Goal: Information Seeking & Learning: Learn about a topic

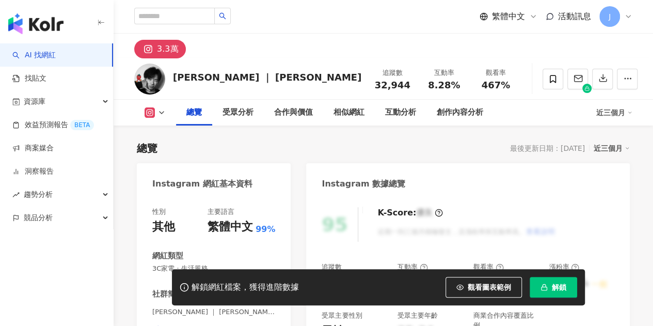
click at [559, 293] on button "解鎖" at bounding box center [554, 287] width 48 height 21
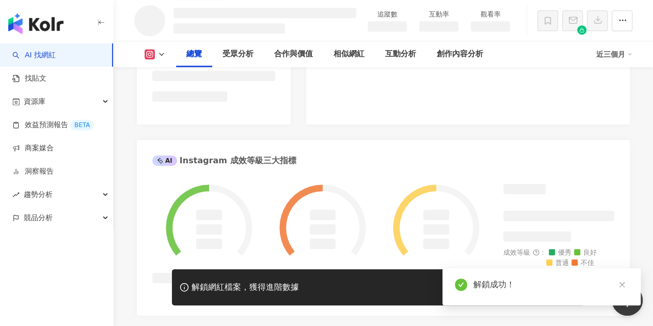
scroll to position [334, 0]
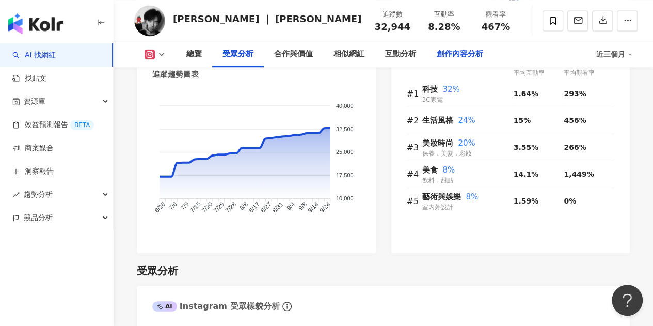
scroll to position [735, 0]
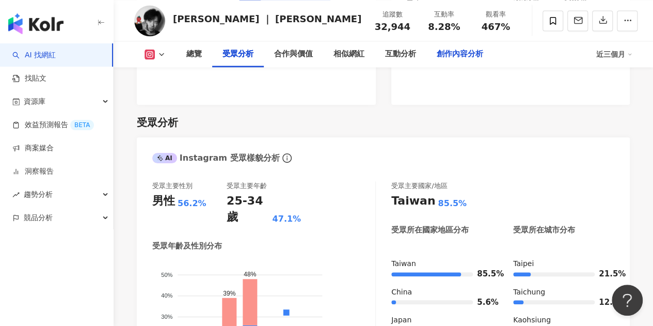
click at [443, 44] on div "創作內容分析" at bounding box center [460, 54] width 67 height 26
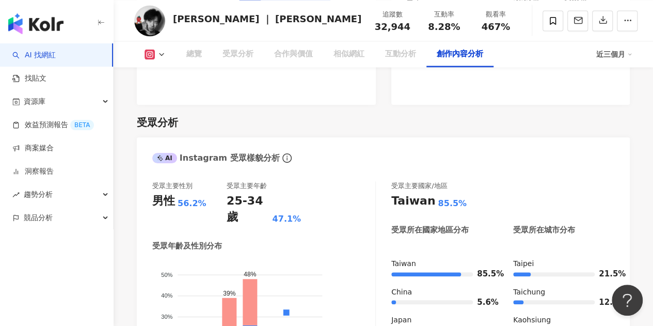
scroll to position [2956, 0]
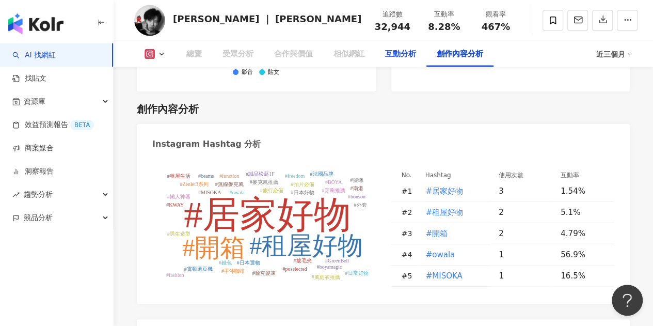
click at [412, 50] on div "互動分析" at bounding box center [400, 54] width 31 height 12
click at [407, 55] on div "互動分析" at bounding box center [400, 54] width 31 height 12
click at [445, 185] on span "#居家好物" at bounding box center [445, 190] width 38 height 11
type input "*****"
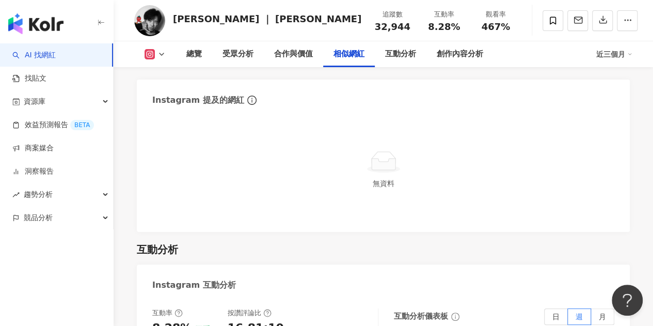
scroll to position [2098, 0]
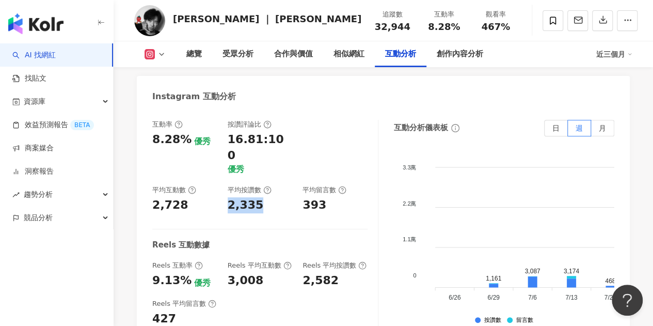
drag, startPoint x: 261, startPoint y: 161, endPoint x: 225, endPoint y: 162, distance: 36.7
click at [225, 162] on div "互動率 8.28% 優秀 按讚評論比 16.81:100 優秀 平均互動數 2,728 平均按讚數 2,335 平均留言數 393" at bounding box center [259, 166] width 215 height 93
copy div "2,335"
drag, startPoint x: 323, startPoint y: 158, endPoint x: 301, endPoint y: 150, distance: 24.2
click at [301, 159] on div "互動率 8.28% 優秀 按讚評論比 16.81:100 優秀 平均互動數 2,728 平均按讚數 2,335 平均留言數 393" at bounding box center [259, 166] width 215 height 93
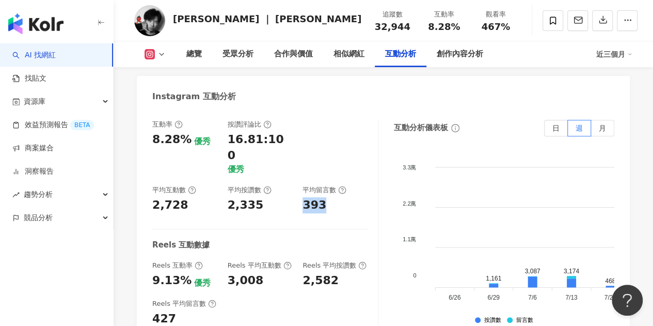
copy div "393"
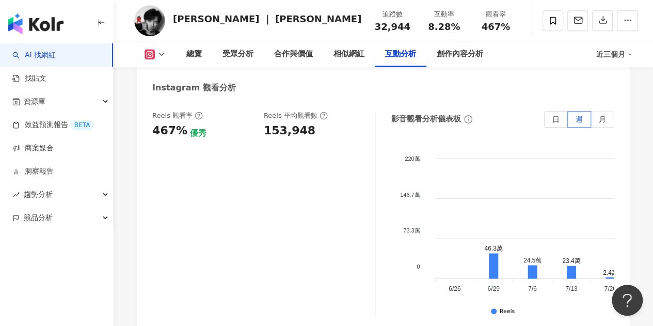
scroll to position [2305, 0]
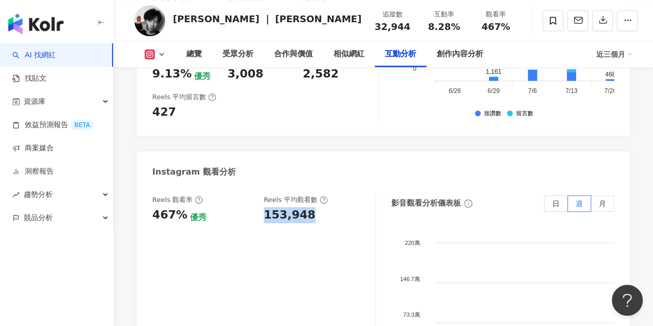
drag, startPoint x: 262, startPoint y: 186, endPoint x: 311, endPoint y: 180, distance: 48.9
click at [311, 195] on div "Reels 觀看率 467% 優秀 Reels 平均觀看數 153,948" at bounding box center [258, 209] width 213 height 28
copy div "153,948"
drag, startPoint x: 152, startPoint y: 184, endPoint x: 184, endPoint y: 184, distance: 32.0
click at [184, 185] on div "Reels 觀看率 467% 優秀 Reels 平均觀看數 153,948 影音觀看分析儀表板 日 週 月 220萬 220萬 146.7萬 146.7萬 7…" at bounding box center [383, 301] width 493 height 232
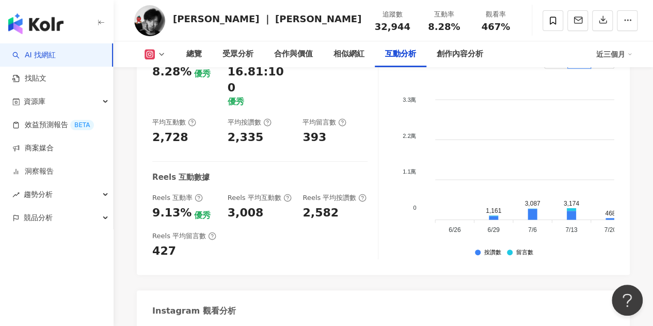
scroll to position [2150, 0]
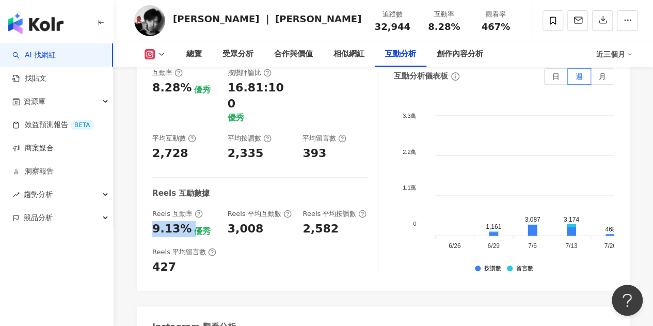
drag, startPoint x: 144, startPoint y: 185, endPoint x: 188, endPoint y: 180, distance: 44.7
click at [188, 180] on div "互動率 8.28% 優秀 按讚評論比 16.81:100 優秀 平均互動數 2,728 平均按讚數 2,335 平均留言數 393 Reels 互動數據 Re…" at bounding box center [383, 174] width 493 height 233
copy div "9.13%"
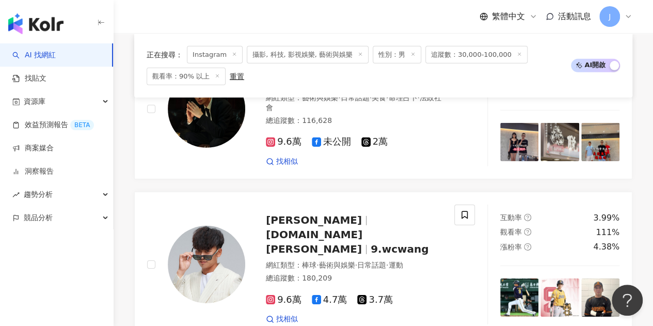
click at [333, 56] on span "攝影, 科技, 影視娛樂, 藝術與娛樂" at bounding box center [308, 54] width 122 height 18
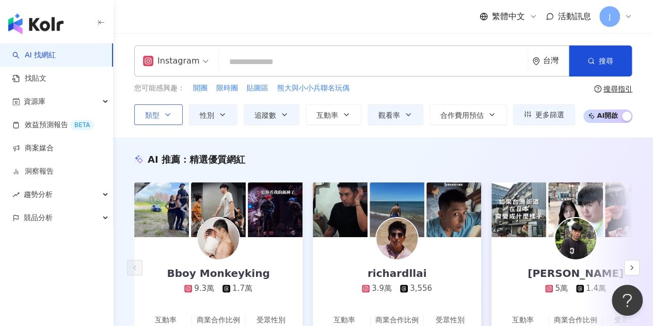
click at [165, 118] on icon "button" at bounding box center [168, 115] width 8 height 8
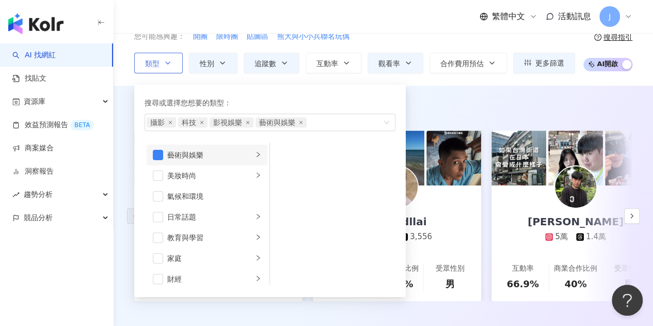
drag, startPoint x: 162, startPoint y: 151, endPoint x: 168, endPoint y: 160, distance: 10.3
click at [162, 151] on span "button" at bounding box center [158, 155] width 10 height 10
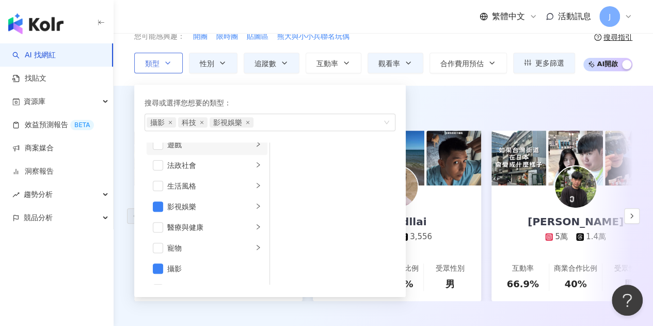
scroll to position [207, 0]
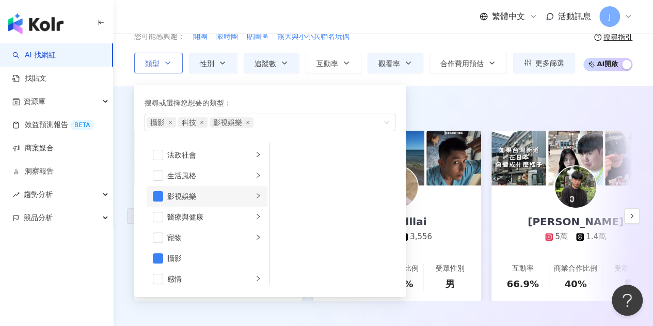
click at [225, 195] on div "影視娛樂" at bounding box center [210, 196] width 86 height 11
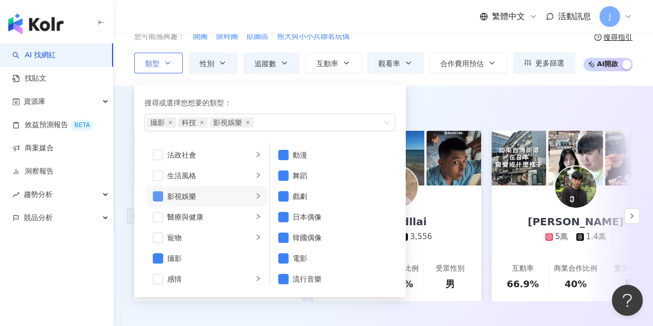
click at [161, 192] on span "button" at bounding box center [158, 196] width 10 height 10
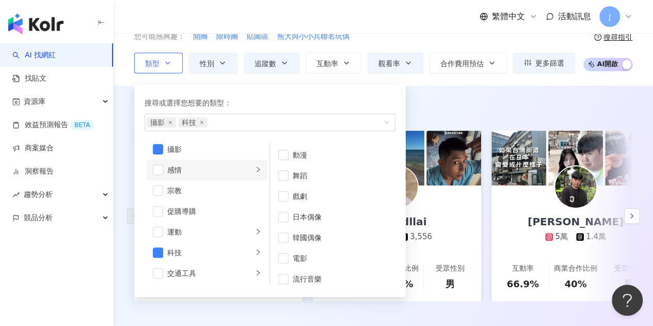
scroll to position [357, 0]
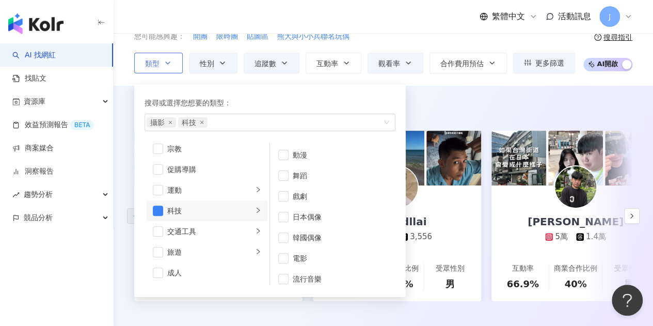
click at [255, 208] on icon "right" at bounding box center [258, 210] width 6 height 6
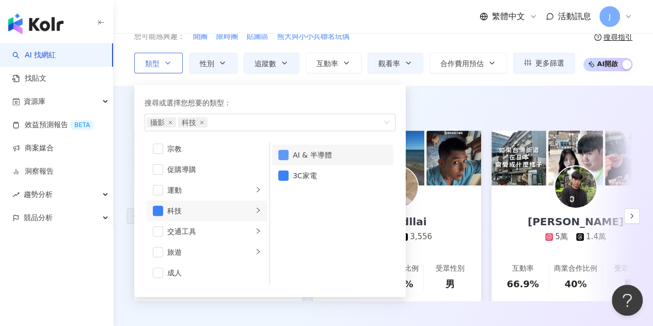
click at [278, 155] on span "button" at bounding box center [283, 155] width 10 height 10
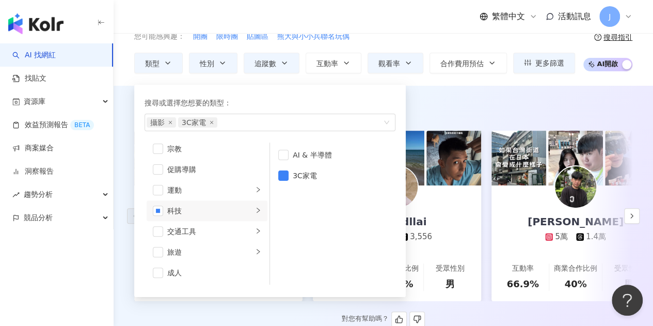
click at [465, 129] on div "AI 推薦 ： 精選優質網紅 Bboy Monkeyking 9.3萬 1.7萬 互動率 75.4% 商業合作比例 6.38% 受眾性別 男 richardl…" at bounding box center [384, 214] width 540 height 226
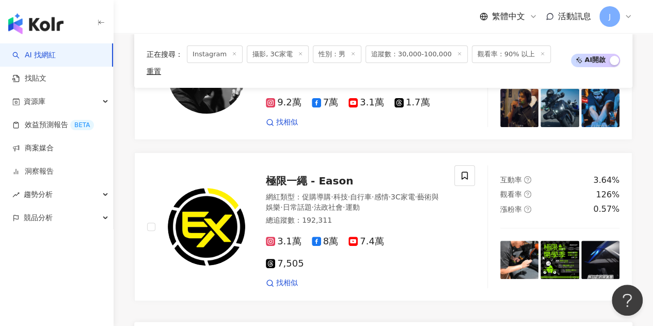
scroll to position [2044, 0]
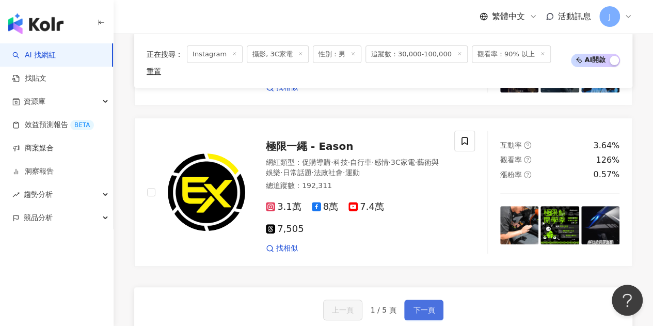
click at [424, 306] on span "下一頁" at bounding box center [424, 310] width 22 height 8
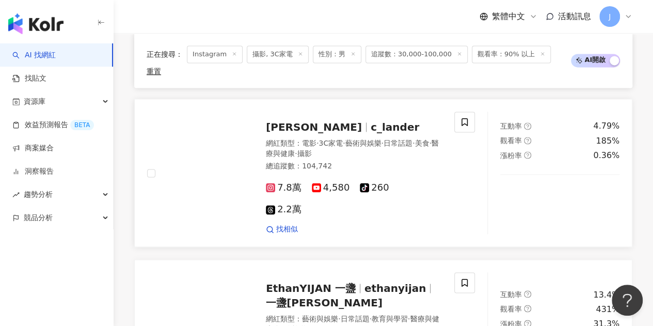
scroll to position [672, 0]
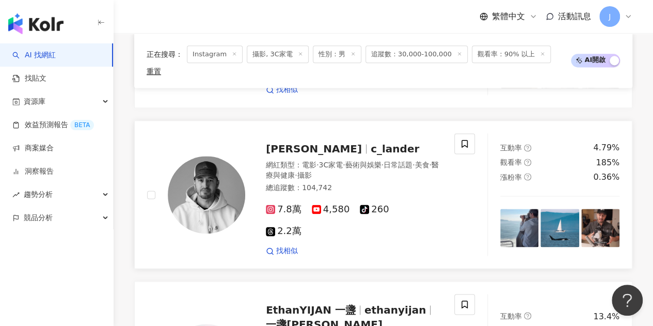
click at [371, 143] on span "c_lander" at bounding box center [395, 149] width 49 height 12
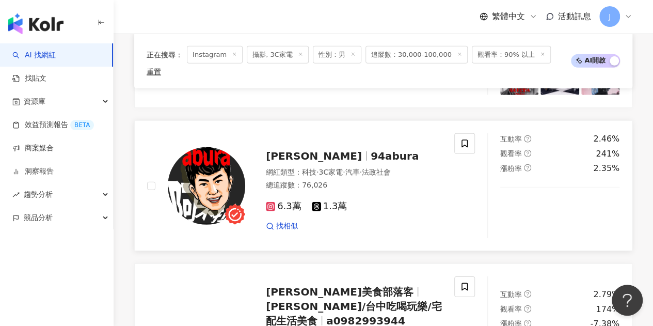
scroll to position [1395, 0]
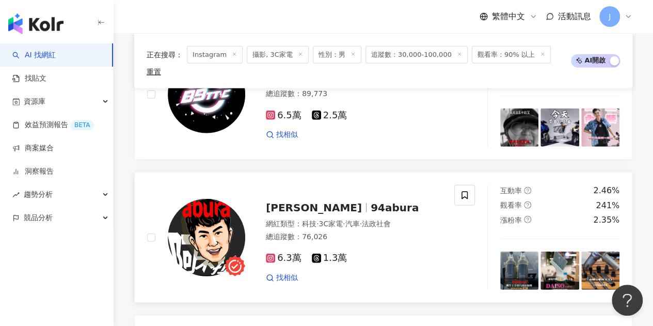
click at [371, 201] on span "94abura" at bounding box center [395, 207] width 48 height 12
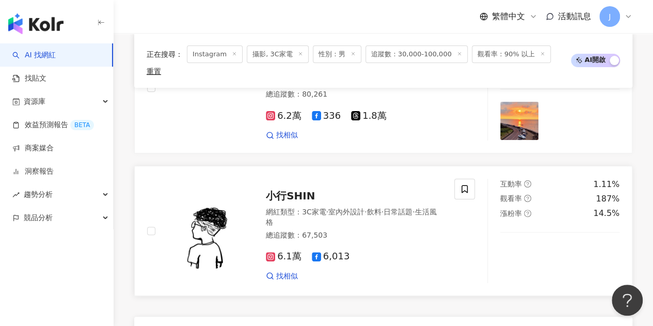
scroll to position [2015, 0]
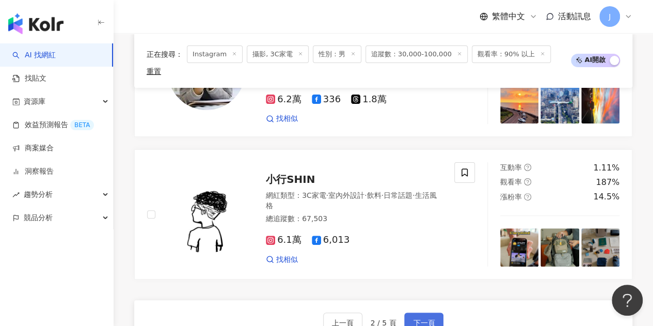
click at [423, 319] on span "下一頁" at bounding box center [424, 323] width 22 height 8
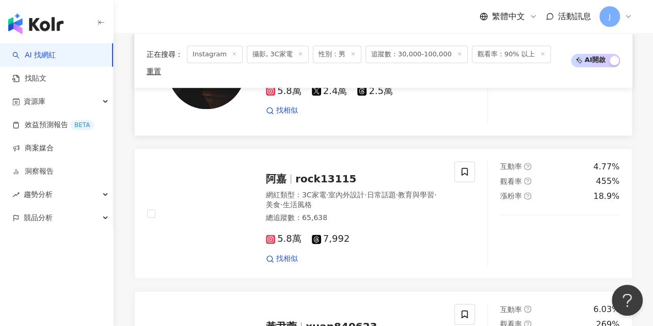
scroll to position [598, 0]
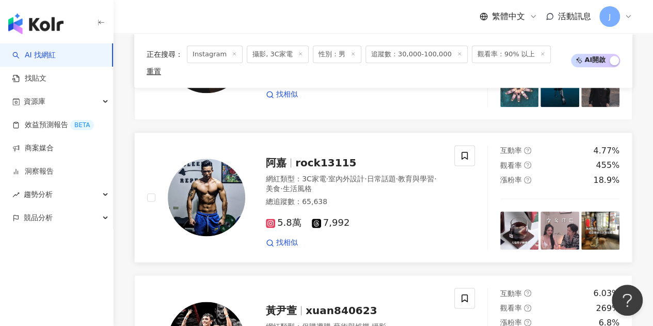
click at [307, 157] on span "rock13115" at bounding box center [325, 163] width 61 height 12
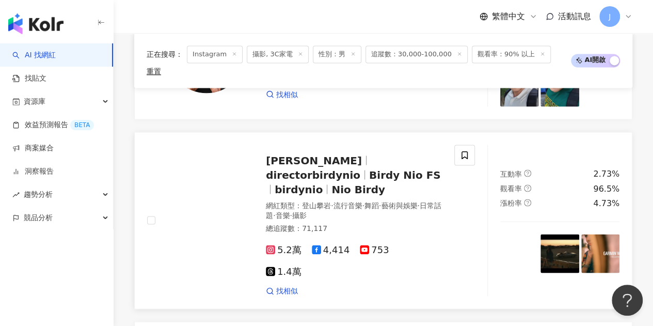
scroll to position [908, 0]
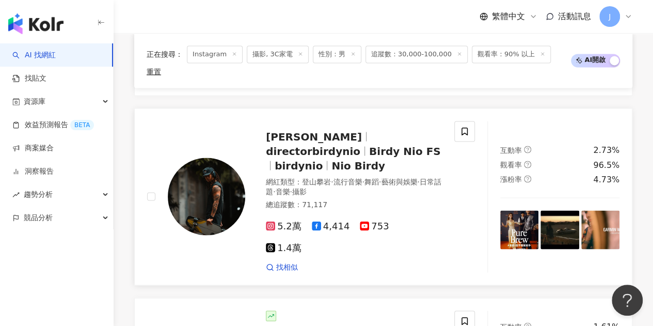
click at [323, 159] on span "birdynio" at bounding box center [299, 165] width 48 height 12
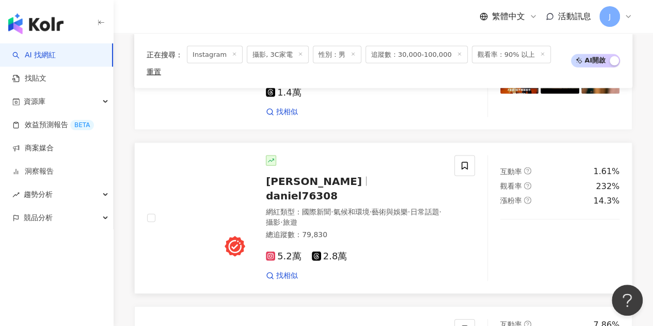
scroll to position [1115, 0]
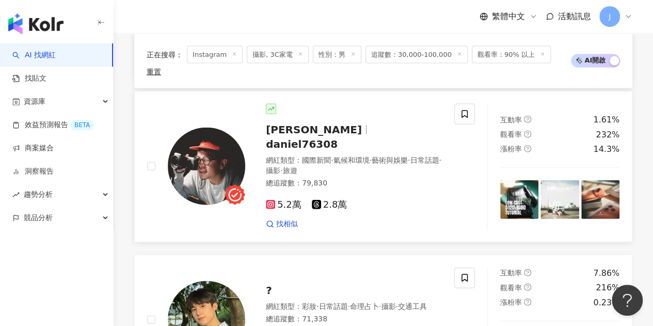
click at [310, 138] on span "daniel76308" at bounding box center [302, 144] width 72 height 12
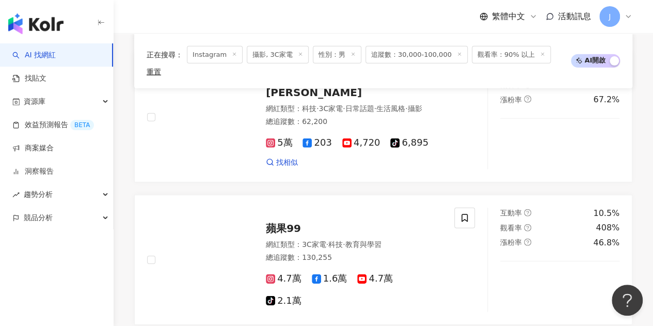
scroll to position [1528, 0]
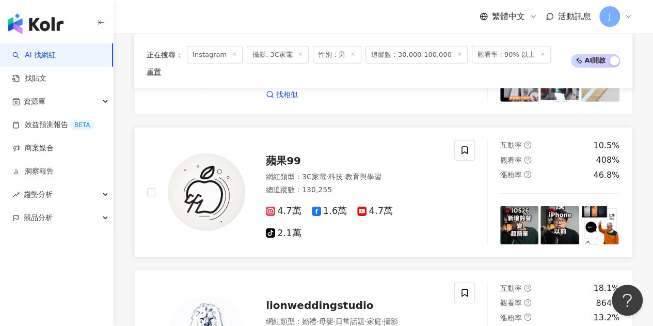
click at [277, 154] on span "蘋果99" at bounding box center [283, 160] width 35 height 12
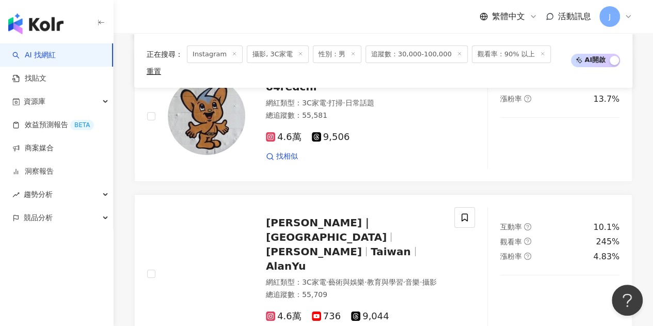
scroll to position [1890, 0]
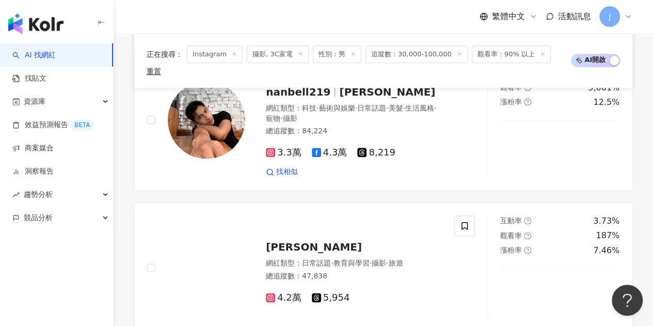
scroll to position [465, 0]
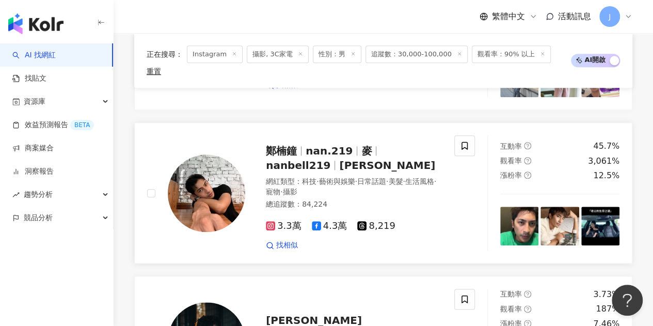
click at [315, 149] on span "nan.219" at bounding box center [329, 151] width 47 height 12
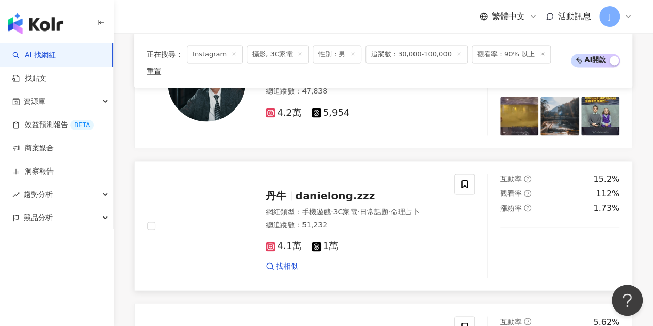
scroll to position [775, 0]
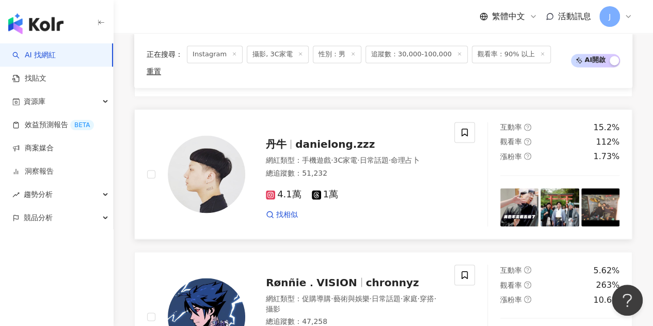
click at [304, 138] on span "danielong.zzz" at bounding box center [335, 144] width 80 height 12
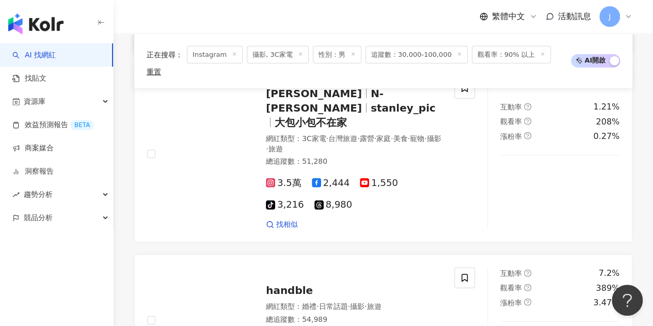
scroll to position [1240, 0]
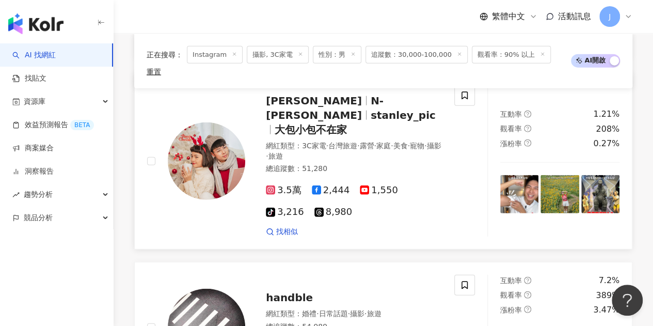
click at [401, 109] on span "stanley_pic" at bounding box center [403, 115] width 65 height 12
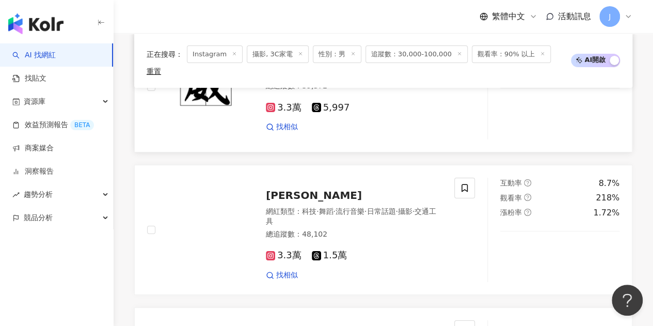
scroll to position [1860, 0]
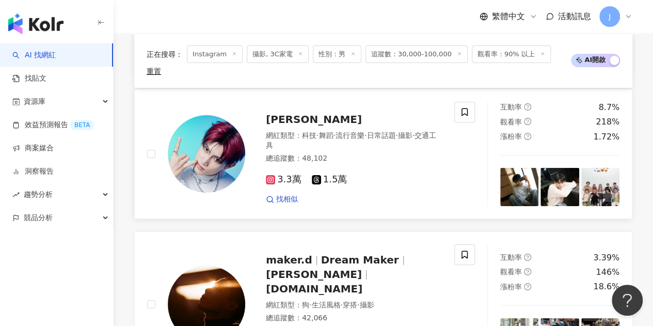
click at [275, 113] on span "唐立杰" at bounding box center [314, 119] width 96 height 12
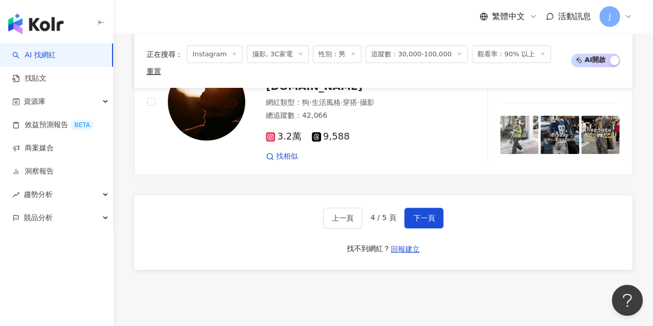
scroll to position [2066, 0]
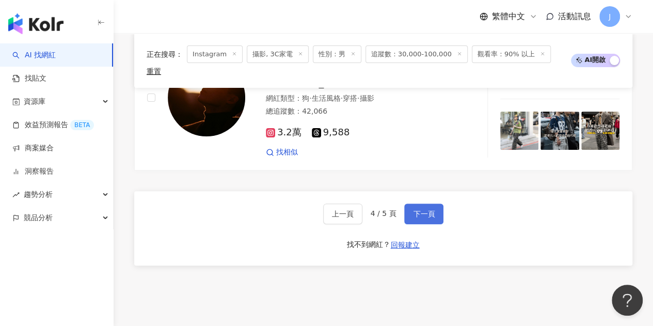
click at [424, 210] on span "下一頁" at bounding box center [424, 214] width 22 height 8
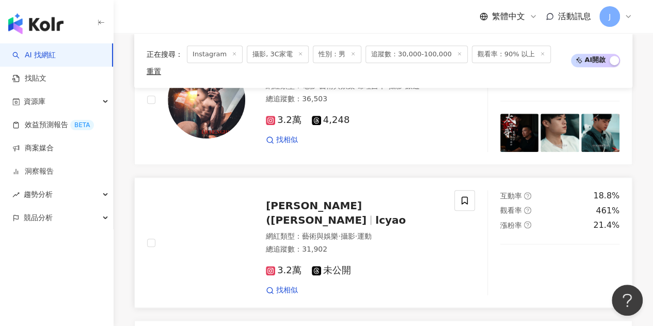
scroll to position [460, 0]
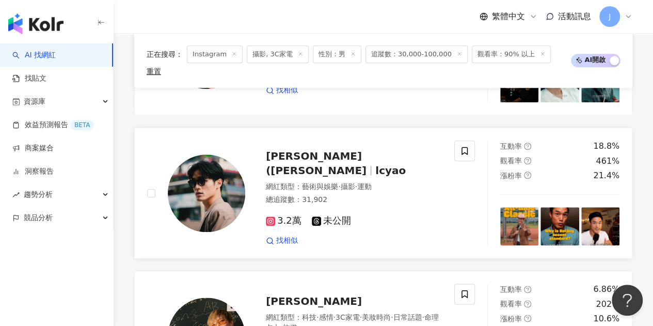
click at [294, 163] on span "Lin Yao (林駿堯）" at bounding box center [316, 163] width 101 height 27
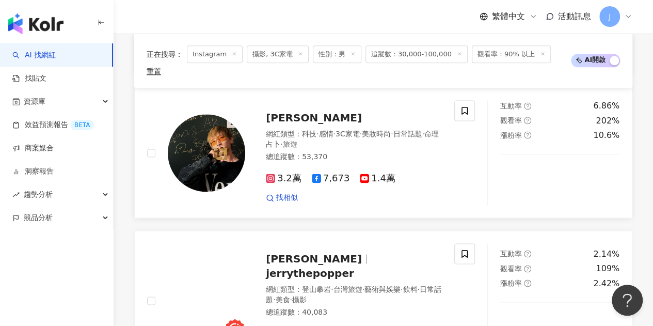
scroll to position [666, 0]
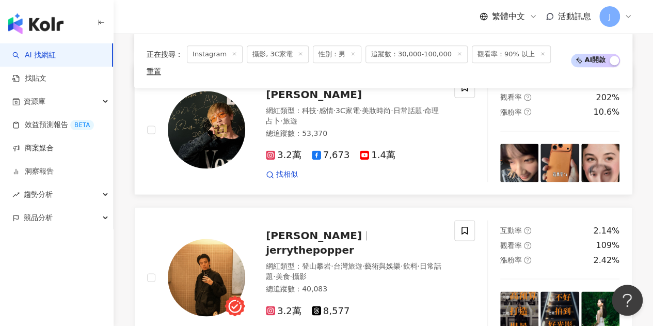
click at [292, 101] on span "小田博一" at bounding box center [314, 94] width 96 height 12
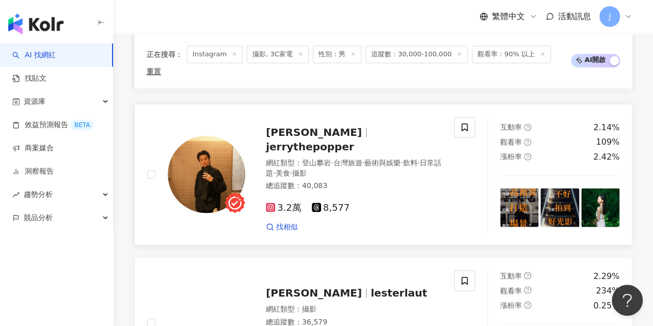
scroll to position [976, 0]
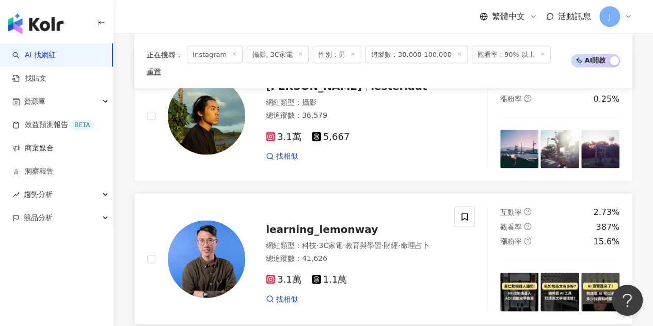
click at [354, 223] on span "learning_lemonway" at bounding box center [322, 229] width 112 height 12
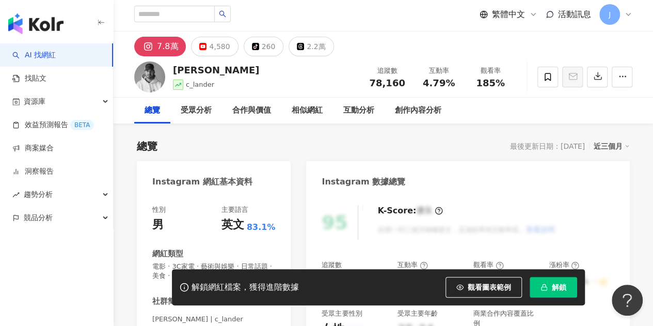
scroll to position [103, 0]
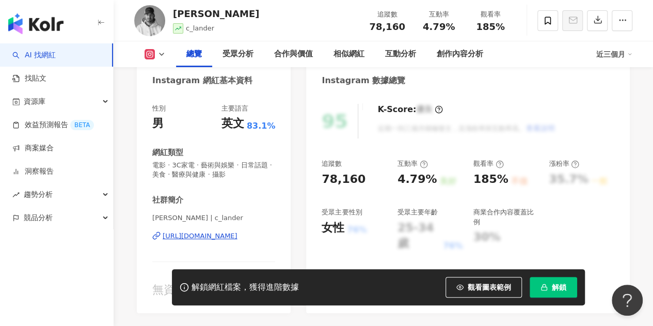
click at [226, 237] on div "https://www.instagram.com/c_lander/" at bounding box center [200, 235] width 75 height 9
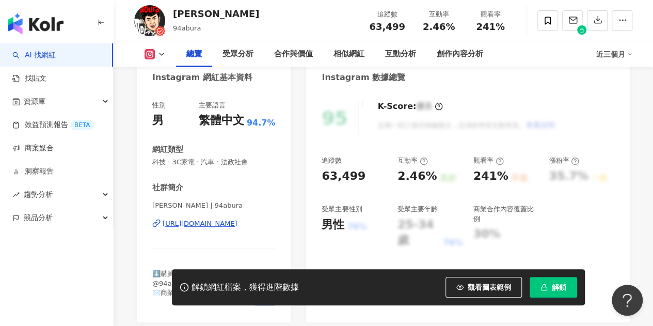
scroll to position [155, 0]
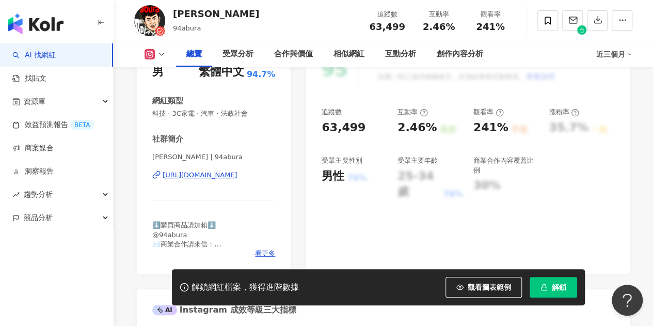
click at [233, 176] on div "https://www.instagram.com/94abura/" at bounding box center [200, 174] width 75 height 9
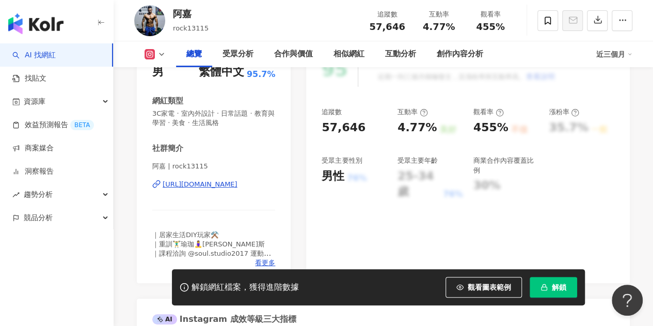
click at [228, 189] on div "阿嘉 | rock13115 [URL][DOMAIN_NAME]" at bounding box center [213, 192] width 123 height 60
click at [229, 184] on div "[URL][DOMAIN_NAME]" at bounding box center [200, 184] width 75 height 9
click at [554, 288] on span "解鎖" at bounding box center [559, 287] width 14 height 8
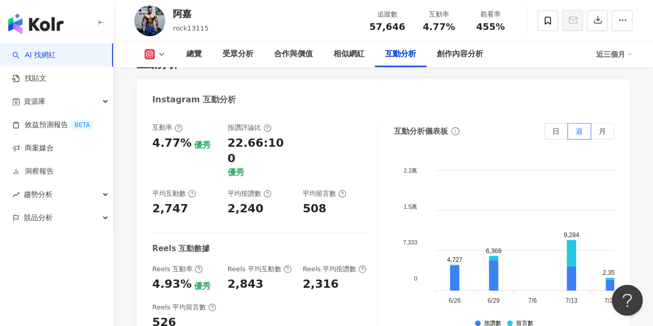
scroll to position [2118, 0]
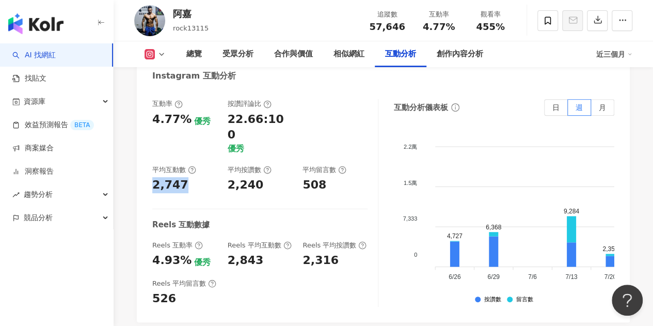
drag, startPoint x: 187, startPoint y: 154, endPoint x: 151, endPoint y: 154, distance: 36.2
click at [151, 154] on div "互動率 4.77% 優秀 按讚評論比 22.66:100 優秀 平均互動數 2,747 平均按讚數 2,240 平均留言數 508 Reels 互動數據 Re…" at bounding box center [383, 205] width 493 height 233
drag, startPoint x: 269, startPoint y: 152, endPoint x: 229, endPoint y: 156, distance: 40.0
click at [229, 177] on div "2,240" at bounding box center [260, 185] width 65 height 16
copy div "2,240"
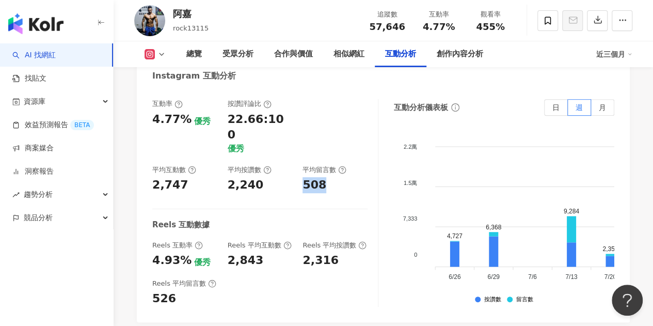
drag, startPoint x: 329, startPoint y: 155, endPoint x: 303, endPoint y: 154, distance: 25.3
click at [303, 177] on div "508" at bounding box center [335, 185] width 65 height 16
copy div "508"
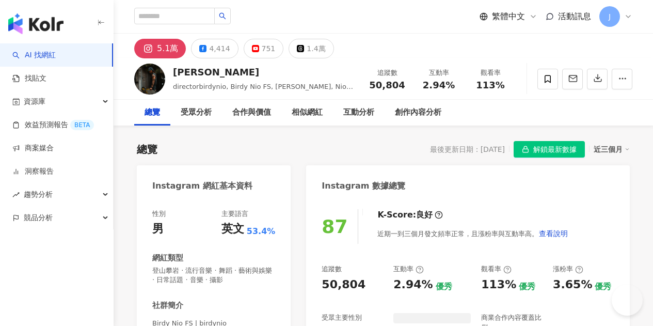
scroll to position [80, 0]
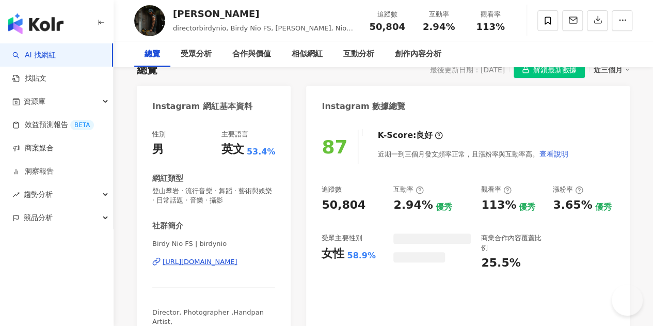
click at [236, 243] on div "Birdy Nio FS | birdynio https://www.instagram.com/birdynio/" at bounding box center [213, 269] width 123 height 60
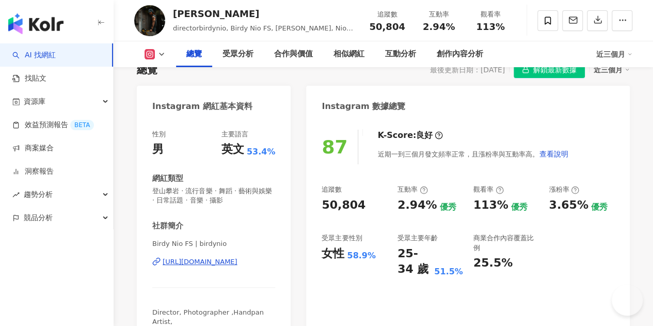
click at [238, 257] on div "https://www.instagram.com/birdynio/" at bounding box center [200, 261] width 75 height 9
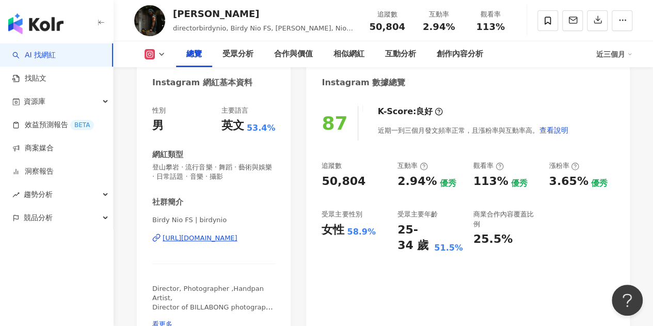
scroll to position [0, 0]
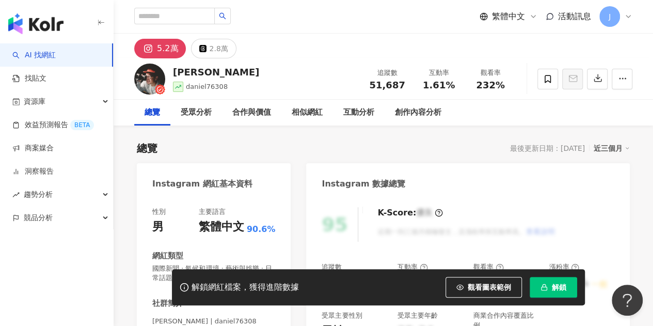
drag, startPoint x: 245, startPoint y: 186, endPoint x: 403, endPoint y: 119, distance: 171.7
click at [245, 186] on div "Instagram 網紅基本資料 性別 男 主要語言 繁體中文 90.6% 網紅類型 國際新聞 · 氣候和環境 · 藝術與娛樂 · 日常話題 · 攝影 · 旅…" at bounding box center [214, 300] width 154 height 275
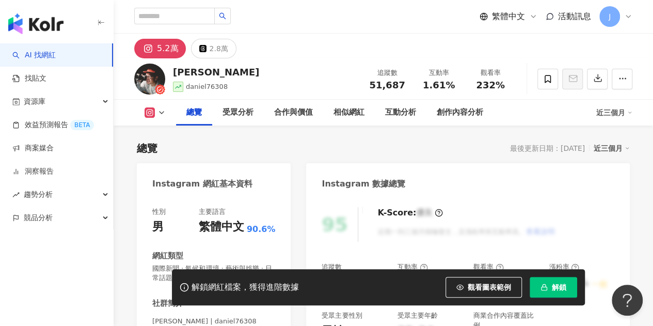
scroll to position [155, 0]
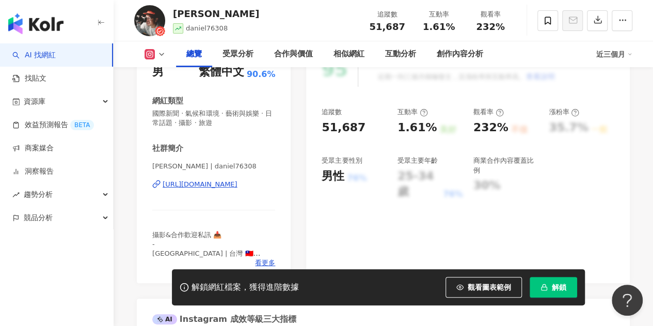
click at [238, 186] on div "https://www.instagram.com/daniel76308/" at bounding box center [200, 184] width 75 height 9
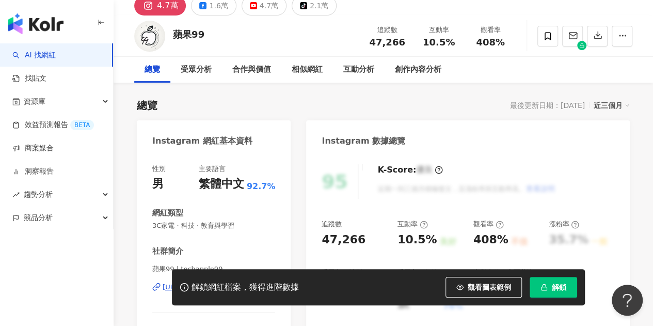
scroll to position [155, 0]
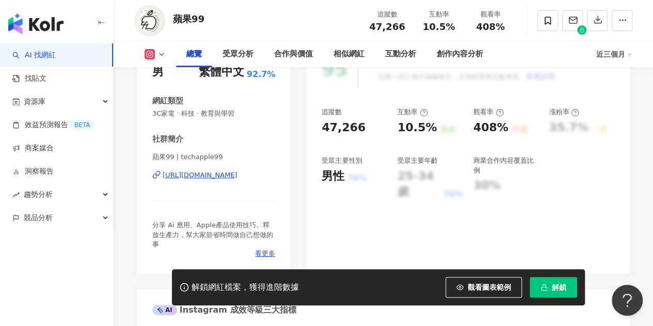
click at [238, 176] on div "[URL][DOMAIN_NAME]" at bounding box center [200, 174] width 75 height 9
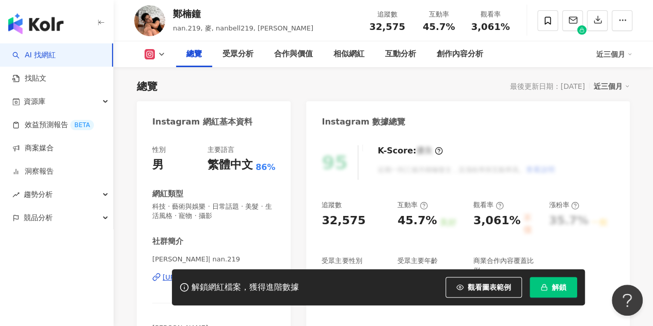
scroll to position [103, 0]
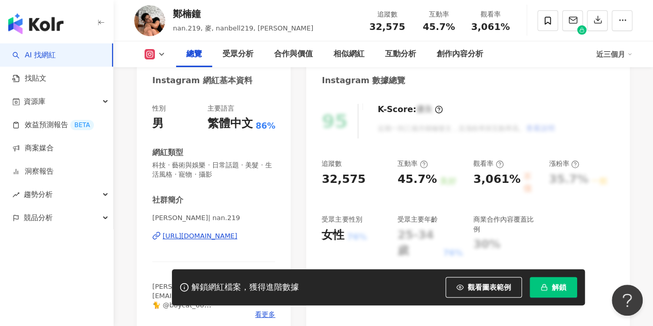
click at [217, 233] on div "[URL][DOMAIN_NAME]" at bounding box center [200, 235] width 75 height 9
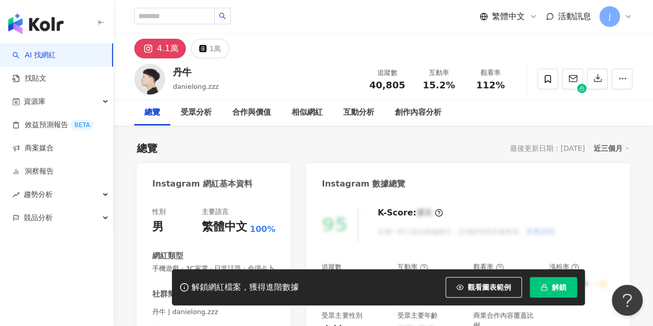
scroll to position [103, 0]
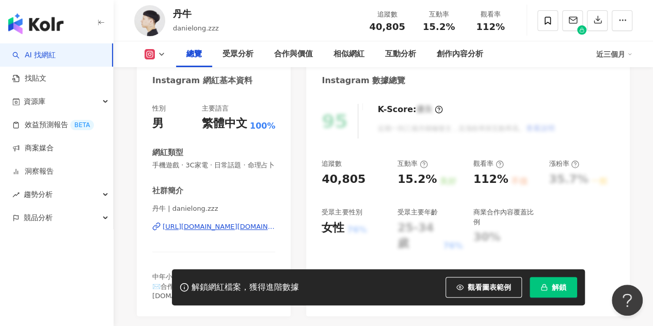
click at [244, 231] on div "[URL][DOMAIN_NAME][DOMAIN_NAME]" at bounding box center [219, 226] width 113 height 9
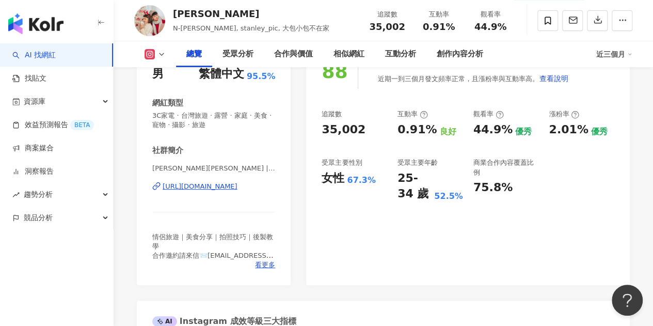
click at [224, 186] on div "https://www.instagram.com/stanley_pic/" at bounding box center [200, 186] width 75 height 9
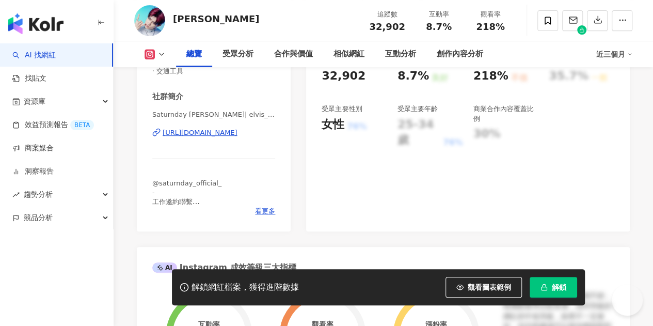
scroll to position [207, 0]
click at [222, 137] on div "[URL][DOMAIN_NAME]" at bounding box center [200, 132] width 75 height 9
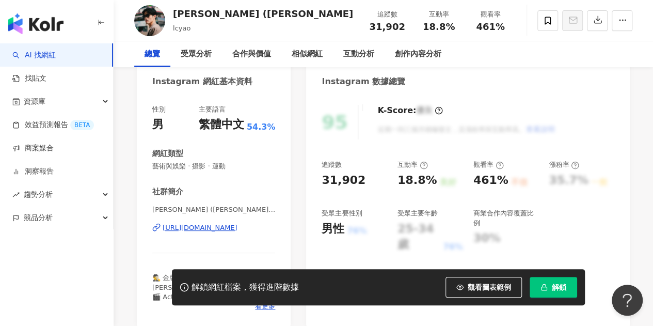
scroll to position [103, 0]
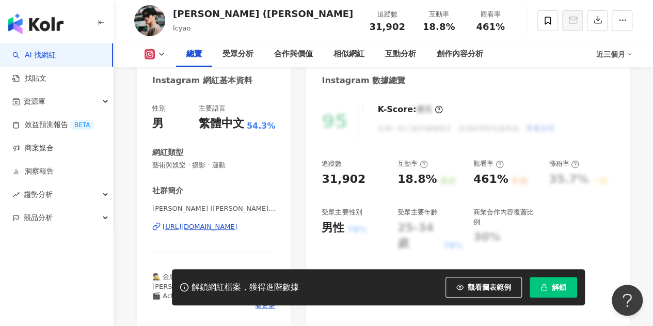
click at [238, 227] on div "[URL][DOMAIN_NAME]" at bounding box center [200, 226] width 75 height 9
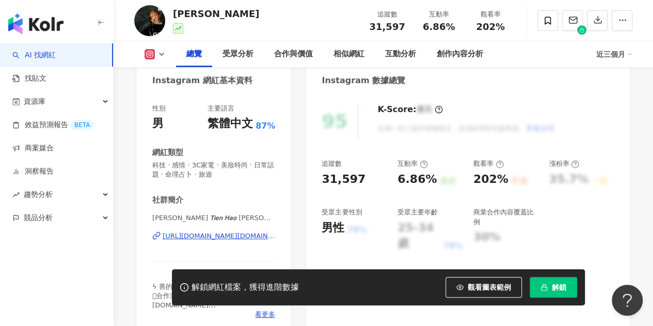
click at [238, 241] on div "小田博一 𝙏𝙞𝙚𝙣 𝙃𝙖𝙤 𝘾𝙝𝙚𝙣 | tienboy.ig https://www.instagram.com/tienboy.ig/" at bounding box center [213, 243] width 123 height 60
click at [238, 236] on div "https://www.instagram.com/tienboy.ig/" at bounding box center [219, 235] width 113 height 9
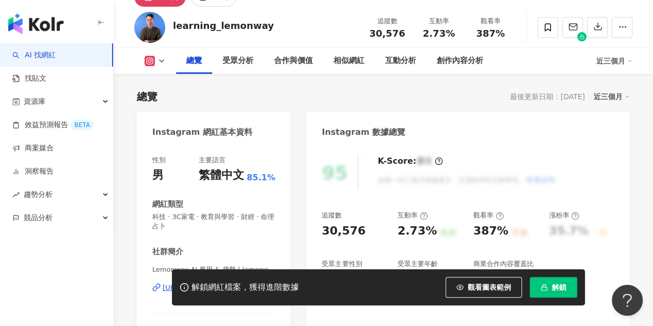
scroll to position [103, 0]
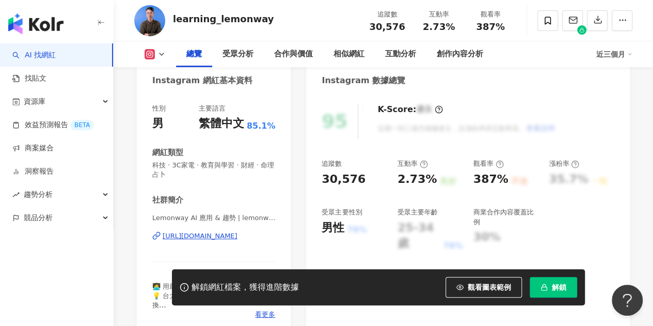
click at [230, 242] on div "Lemonway AI 應用 & 趨勢 | lemonway_tech https://www.instagram.com/lemonway_tech/" at bounding box center [213, 243] width 123 height 60
click at [230, 239] on div "https://www.instagram.com/lemonway_tech/" at bounding box center [200, 235] width 75 height 9
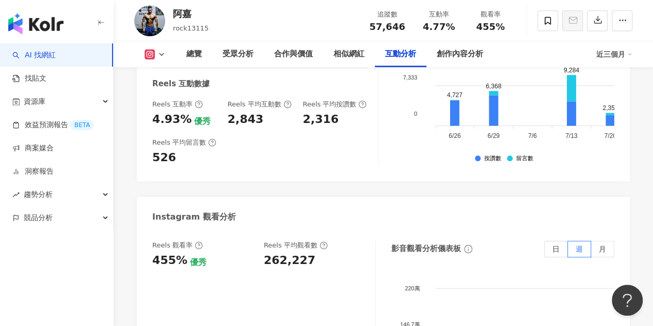
scroll to position [2273, 0]
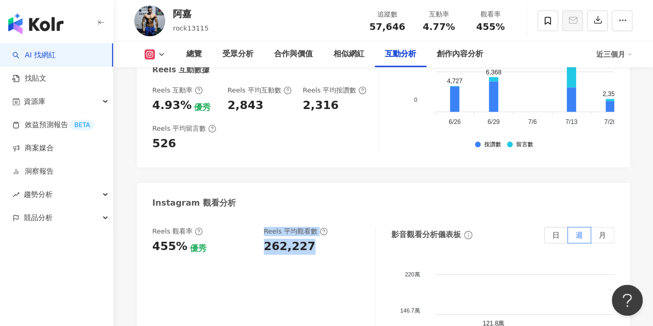
drag, startPoint x: 306, startPoint y: 230, endPoint x: 256, endPoint y: 233, distance: 49.7
click at [256, 233] on div "Reels 觀看率 455% 優秀 [PERSON_NAME] 平均觀看數 262,227" at bounding box center [258, 241] width 213 height 28
click at [303, 242] on div "Reels 觀看率 455% 優秀 [PERSON_NAME] 平均觀看數 262,227" at bounding box center [264, 330] width 224 height 207
drag, startPoint x: 309, startPoint y: 228, endPoint x: 265, endPoint y: 235, distance: 44.9
click at [265, 239] on div "262,227" at bounding box center [314, 247] width 101 height 16
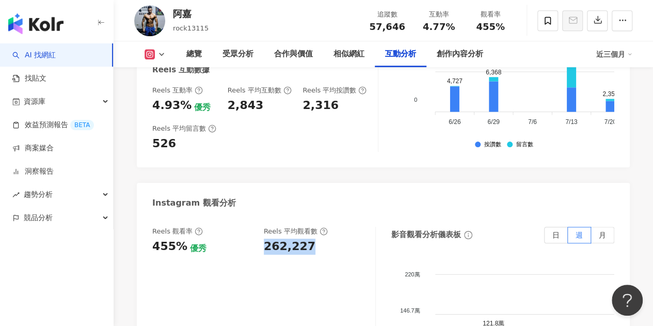
copy div "262,227"
drag, startPoint x: 153, startPoint y: 231, endPoint x: 179, endPoint y: 231, distance: 25.8
click at [179, 239] on div "455%" at bounding box center [169, 247] width 35 height 16
copy div "455%"
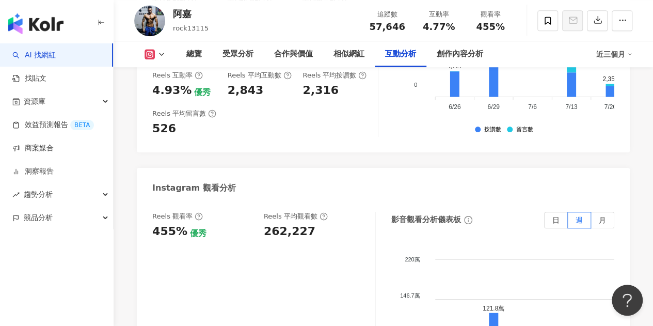
scroll to position [2169, 0]
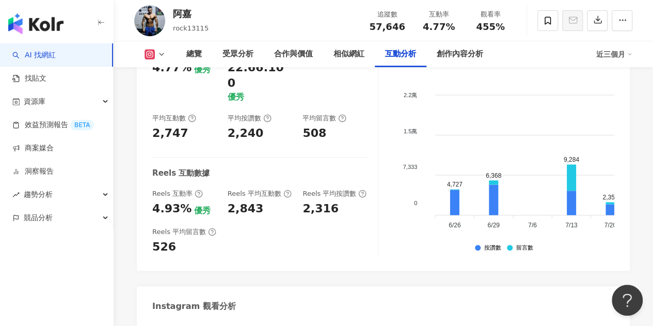
drag, startPoint x: 348, startPoint y: 185, endPoint x: 274, endPoint y: 204, distance: 76.0
click at [274, 227] on div "Reels 平均留言數 526" at bounding box center [259, 241] width 215 height 28
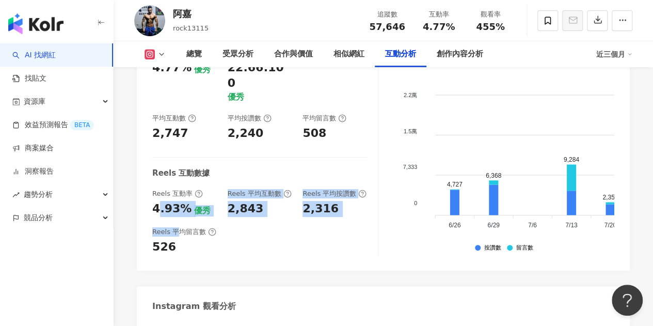
drag, startPoint x: 156, startPoint y: 180, endPoint x: 176, endPoint y: 192, distance: 23.4
click at [177, 191] on div "互動率 4.77% 優秀 按讚評論比 22.66:100 優秀 平均互動數 2,747 平均按讚數 2,240 平均留言數 508 Reels 互動數據 Re…" at bounding box center [265, 151] width 226 height 207
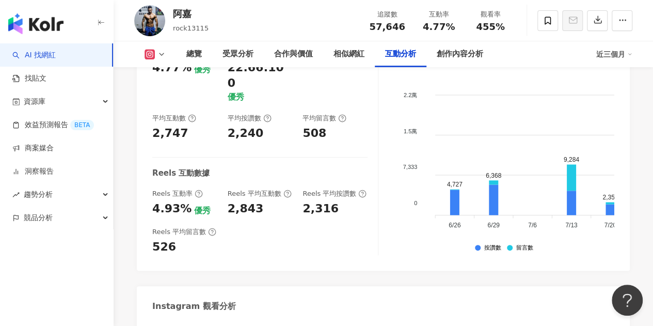
click at [150, 184] on div "互動率 4.77% 優秀 按讚評論比 22.66:100 優秀 平均互動數 2,747 平均按讚數 2,240 平均留言數 508 Reels 互動數據 Re…" at bounding box center [383, 153] width 493 height 233
drag, startPoint x: 153, startPoint y: 177, endPoint x: 188, endPoint y: 177, distance: 34.6
click at [188, 201] on div "4.93% 優秀" at bounding box center [184, 209] width 65 height 16
copy div "4.93%"
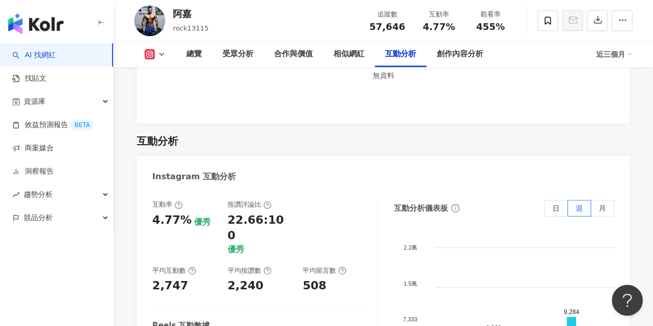
scroll to position [1963, 0]
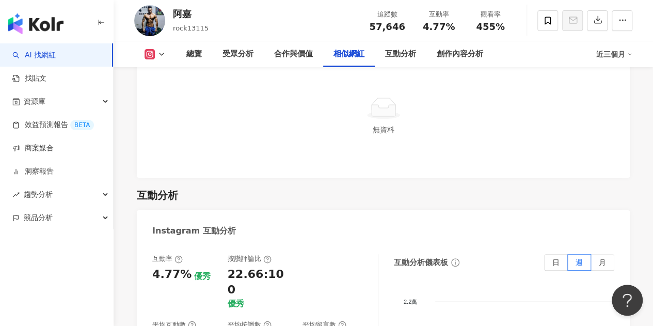
click at [161, 52] on icon at bounding box center [162, 54] width 8 height 8
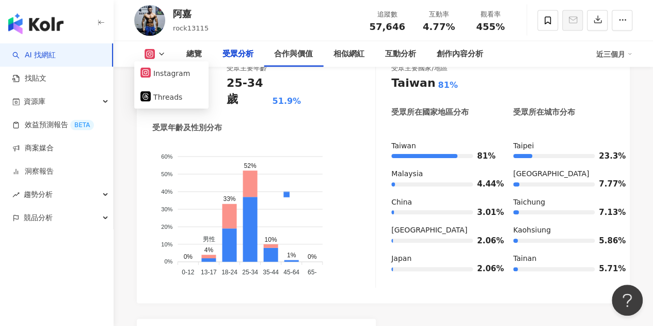
scroll to position [826, 0]
